Goal: Check status

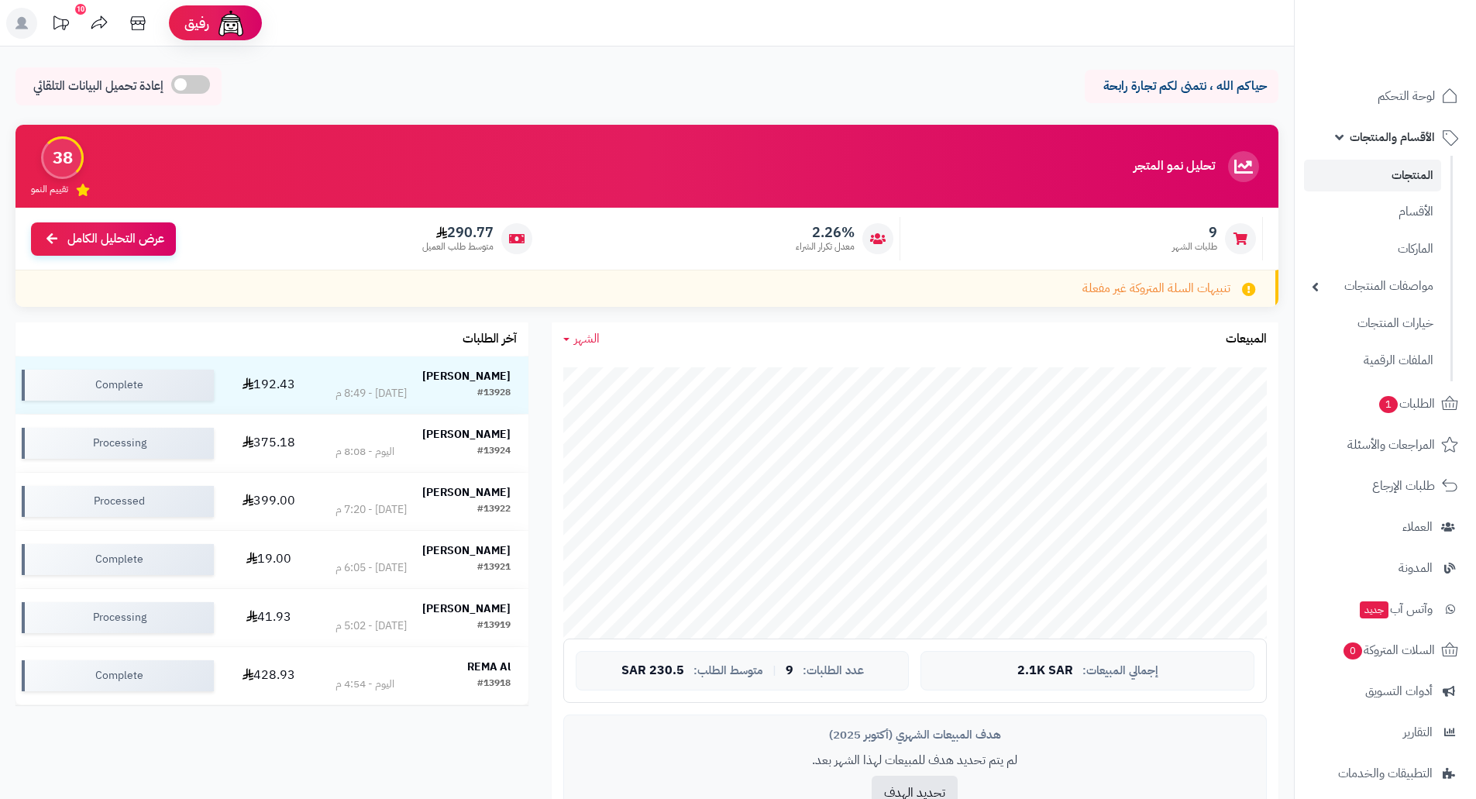
scroll to position [657, 0]
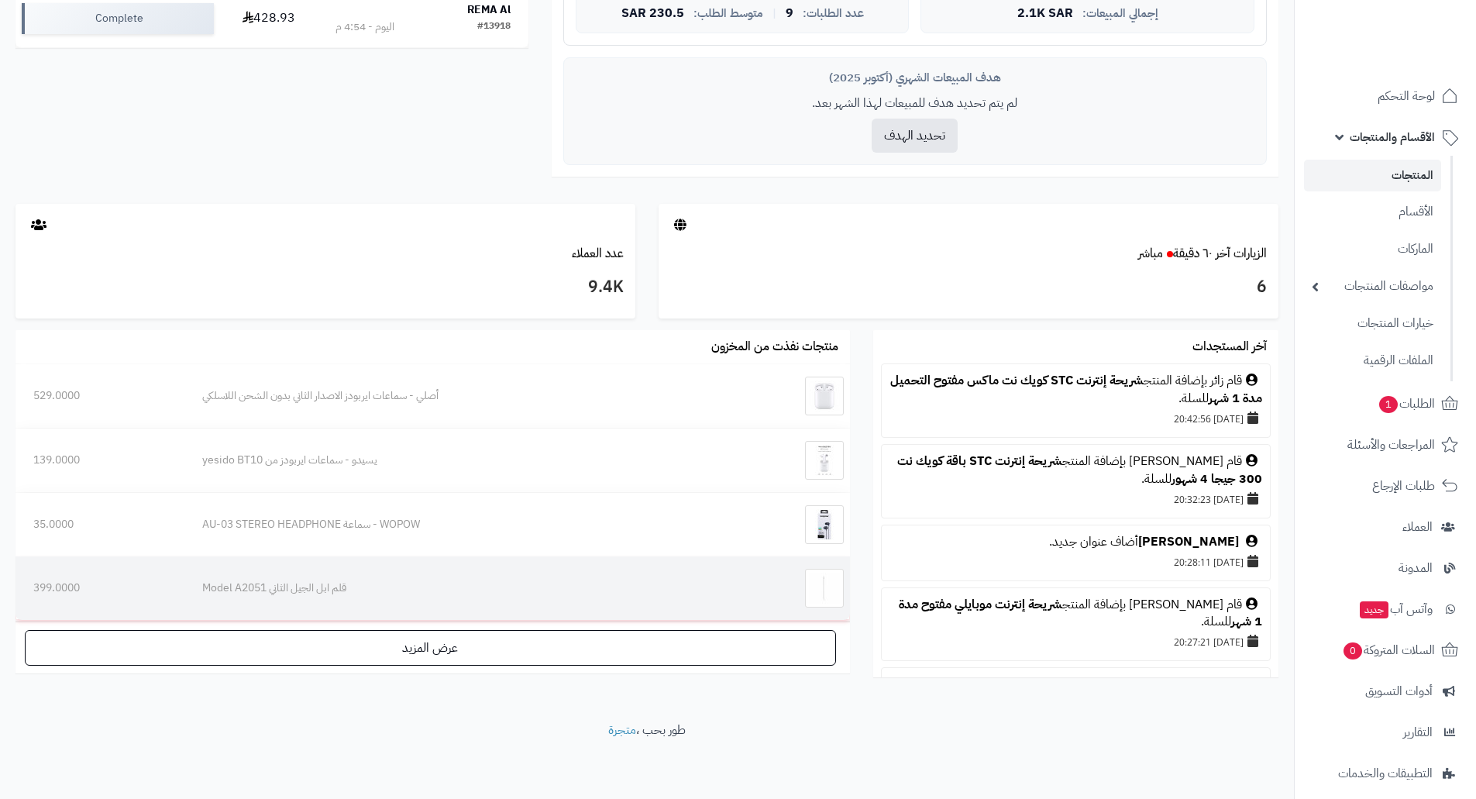
click at [725, 616] on td "قلم ابل الجيل الثاني Model A2051" at bounding box center [464, 588] width 560 height 64
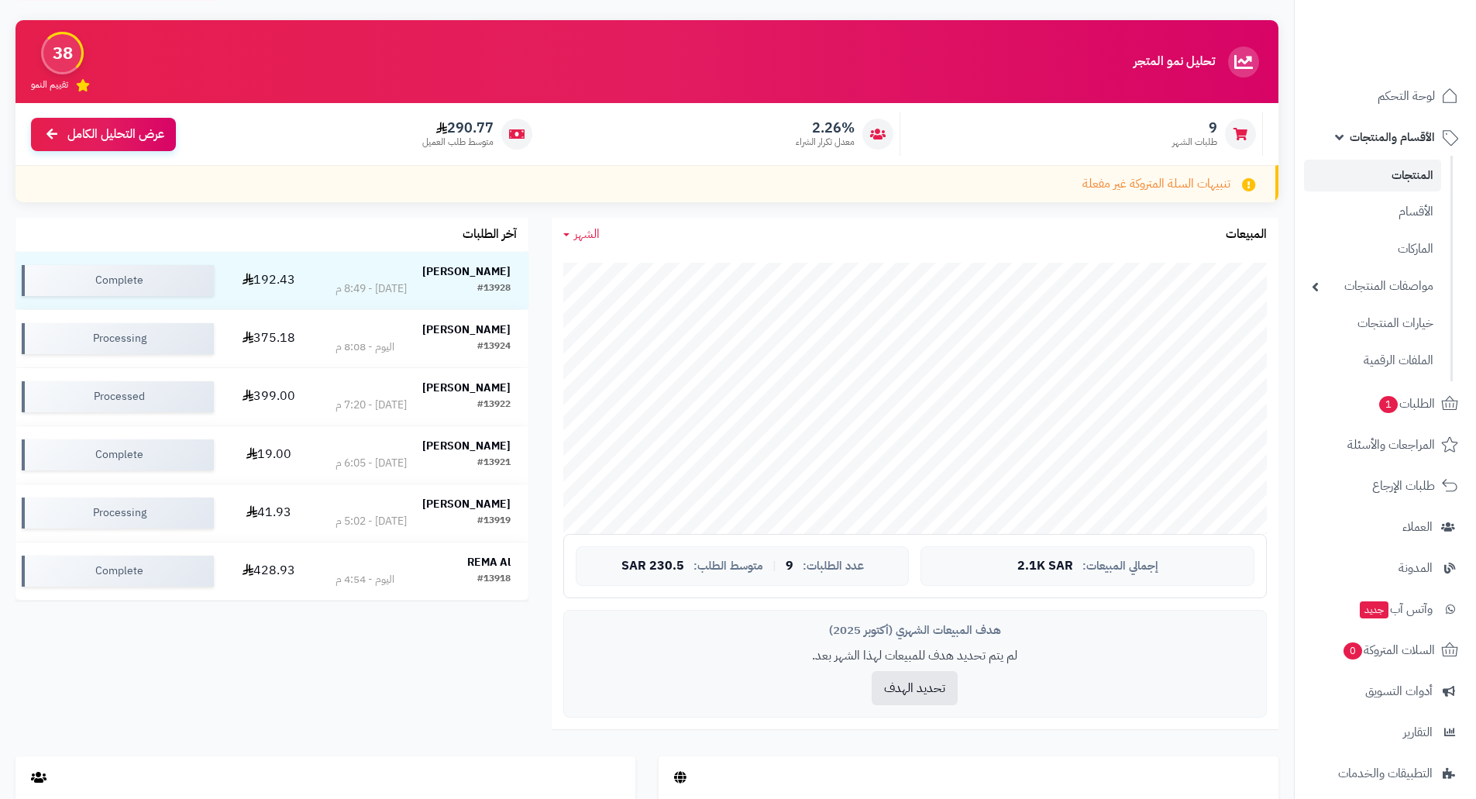
scroll to position [0, 0]
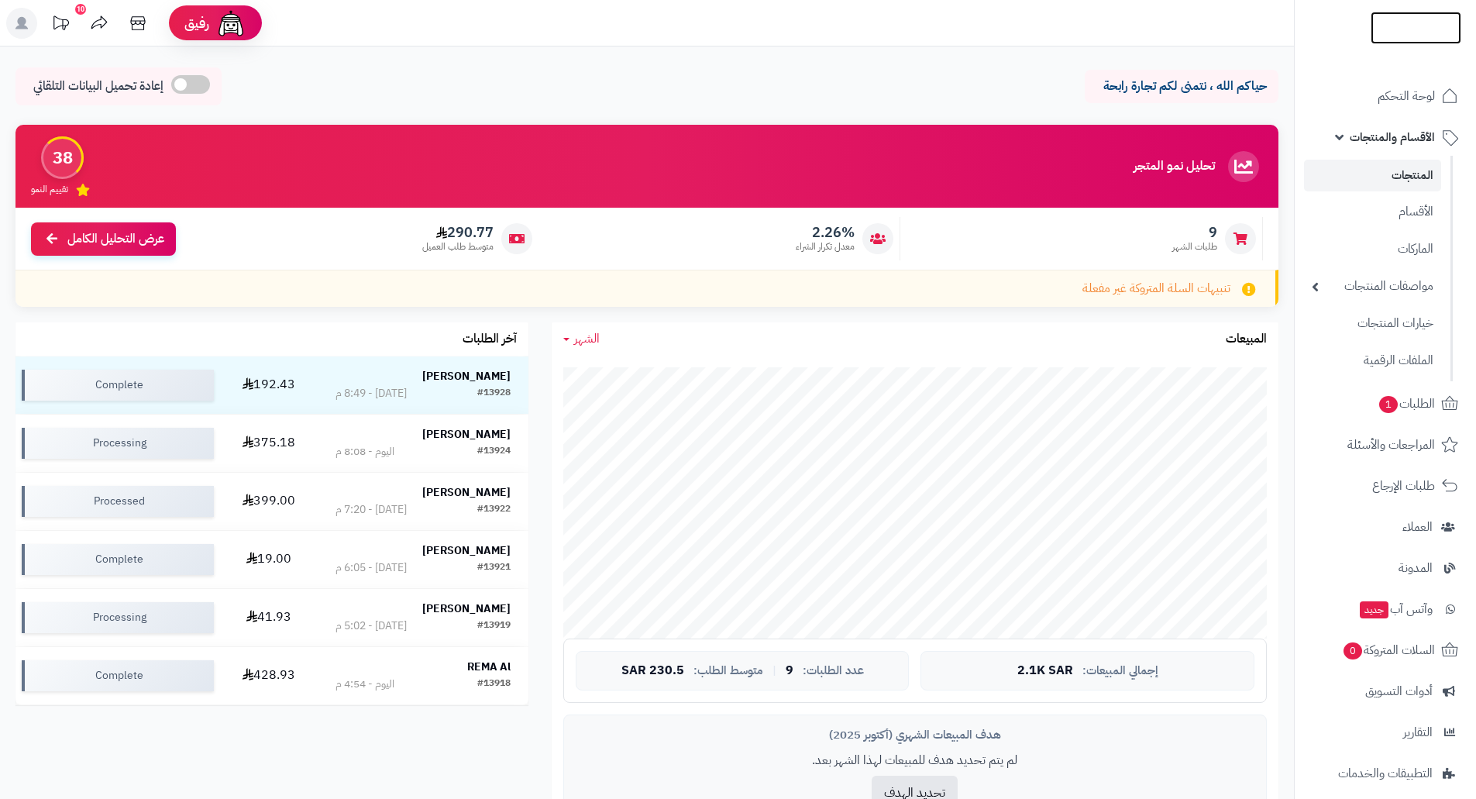
click at [1409, 35] on img at bounding box center [1416, 51] width 91 height 33
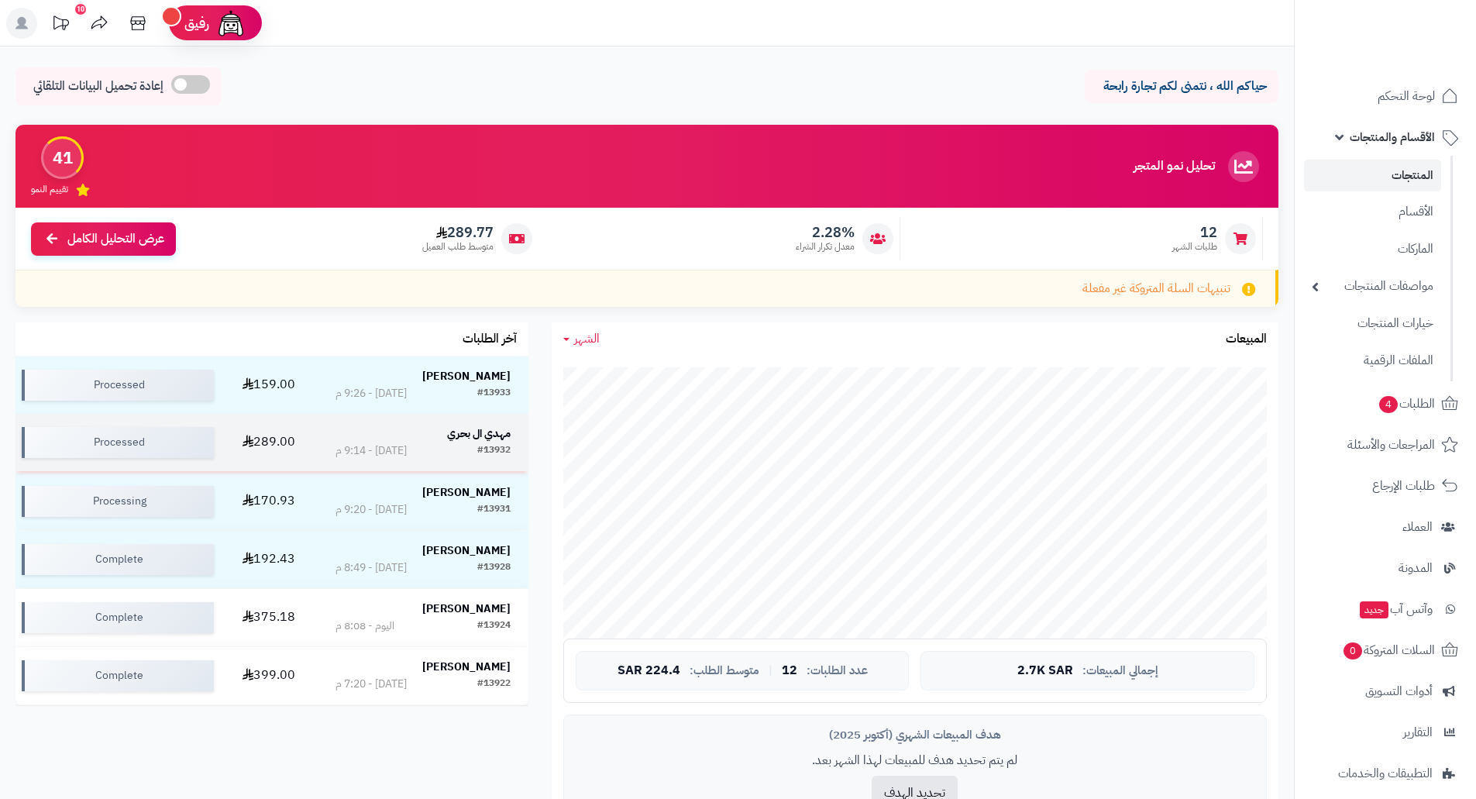
click at [282, 437] on td "289.00" at bounding box center [269, 442] width 98 height 57
